Goal: Task Accomplishment & Management: Manage account settings

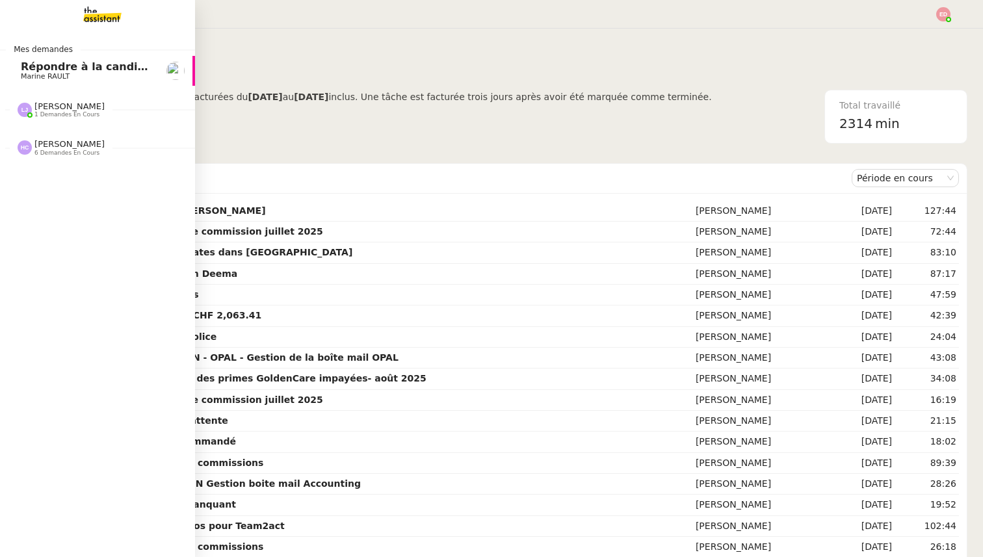
click at [43, 110] on span "[PERSON_NAME]" at bounding box center [69, 106] width 70 height 10
click at [47, 134] on span "COMPTABILITE - Relances factures impayées - août 2025" at bounding box center [188, 134] width 335 height 12
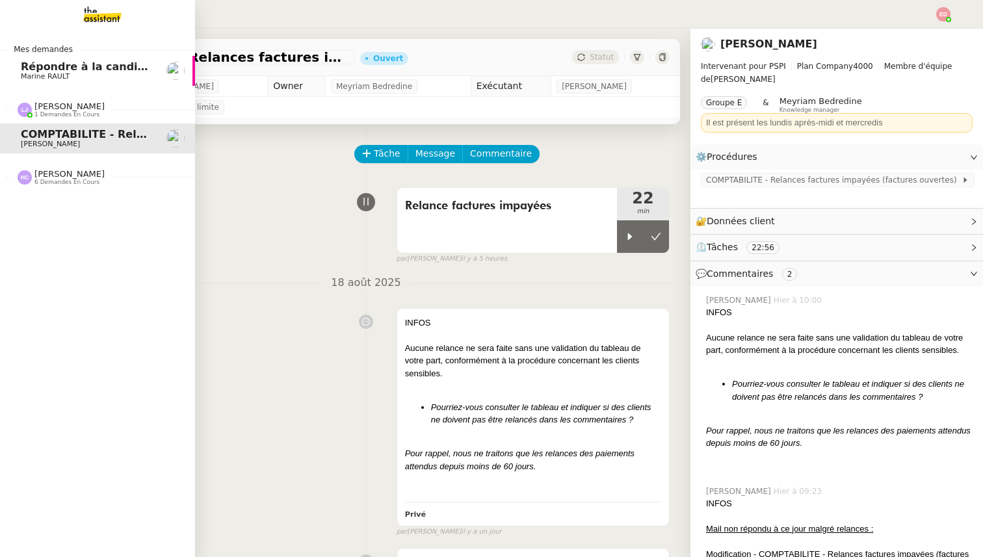
click at [51, 179] on span "6 demandes en cours" at bounding box center [66, 182] width 65 height 7
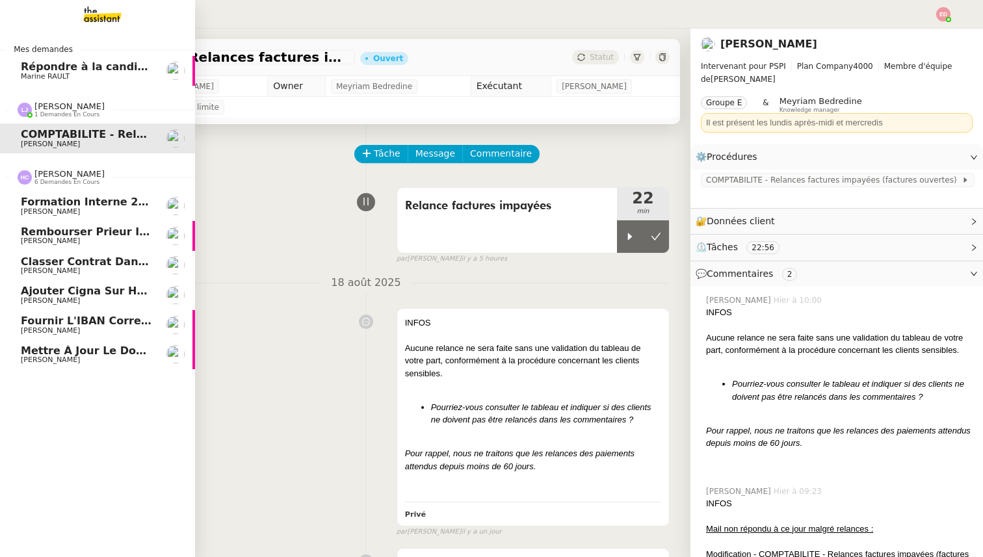
click at [42, 345] on span "Mettre à jour le dossier sinistre" at bounding box center [117, 351] width 192 height 12
